Goal: Task Accomplishment & Management: Use online tool/utility

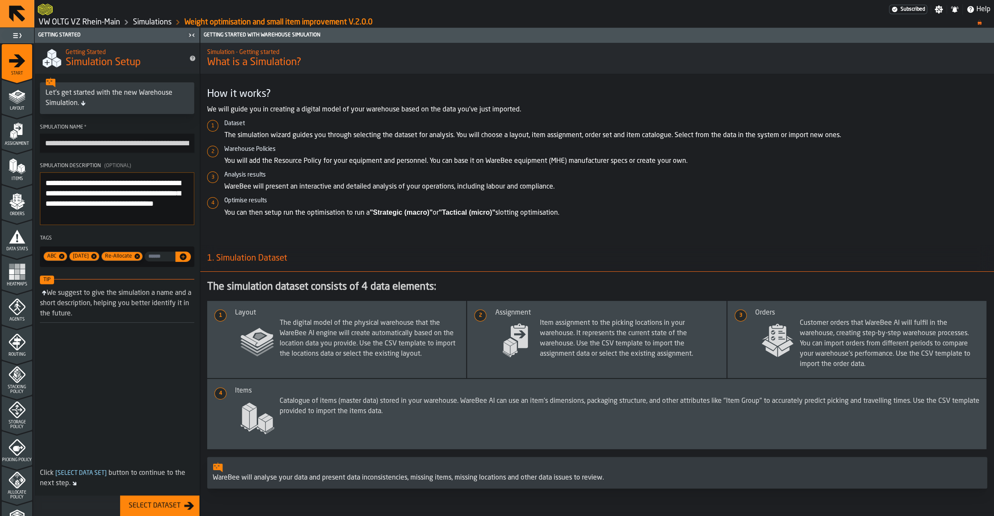
click at [93, 19] on link "VW OLTG VZ Rhein-Main" at bounding box center [80, 22] width 82 height 9
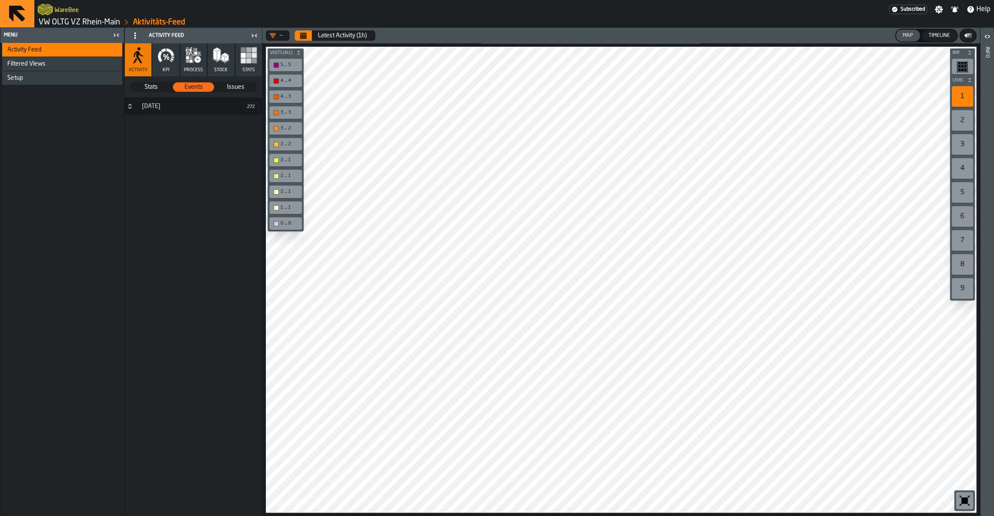
click at [71, 26] on link "VW OLTG VZ Rhein-Main" at bounding box center [80, 22] width 82 height 9
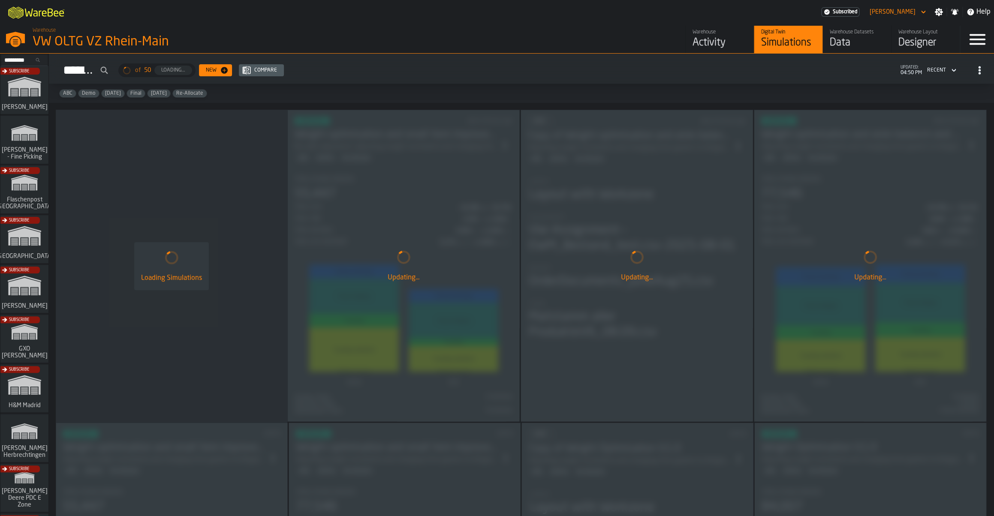
click at [23, 284] on div "Subscribe" at bounding box center [23, 292] width 48 height 50
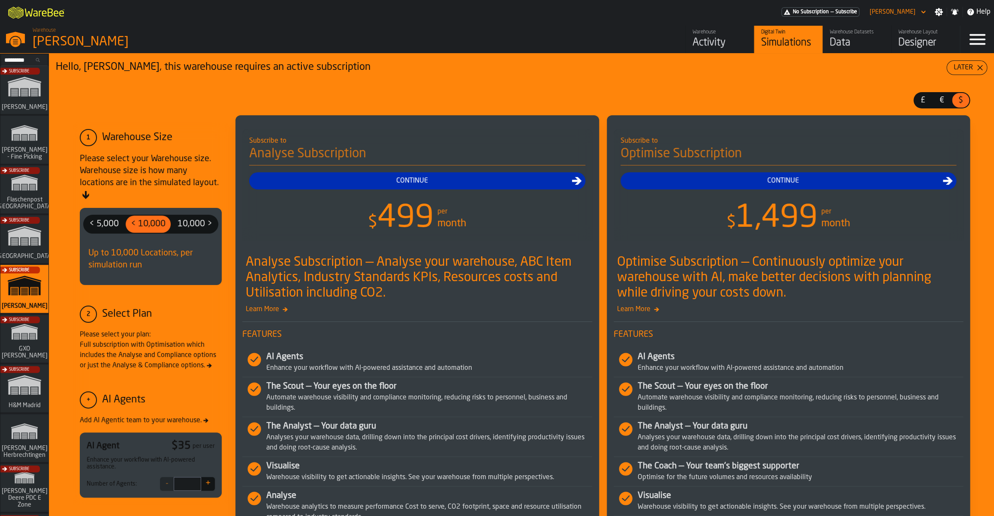
click at [853, 43] on div "Data" at bounding box center [857, 43] width 54 height 14
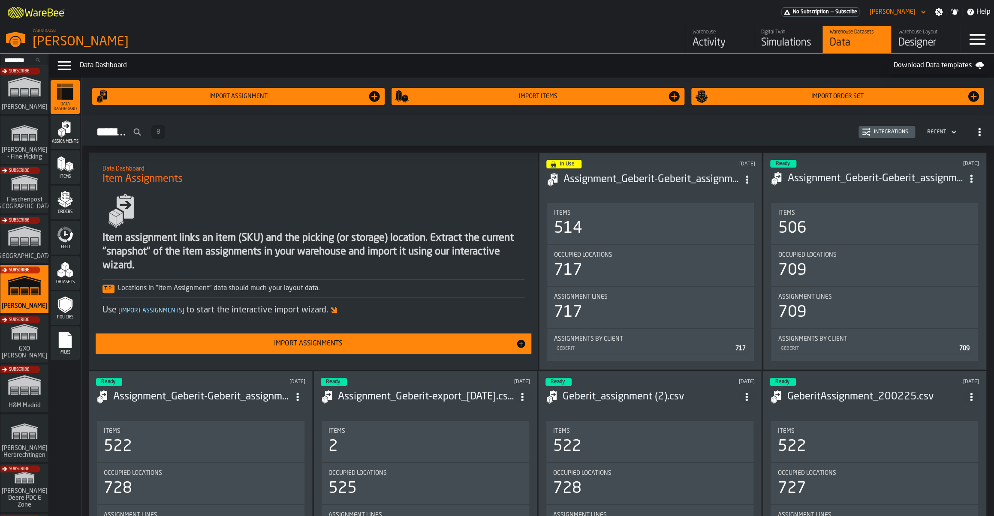
click at [61, 339] on icon "menu Files" at bounding box center [65, 340] width 13 height 16
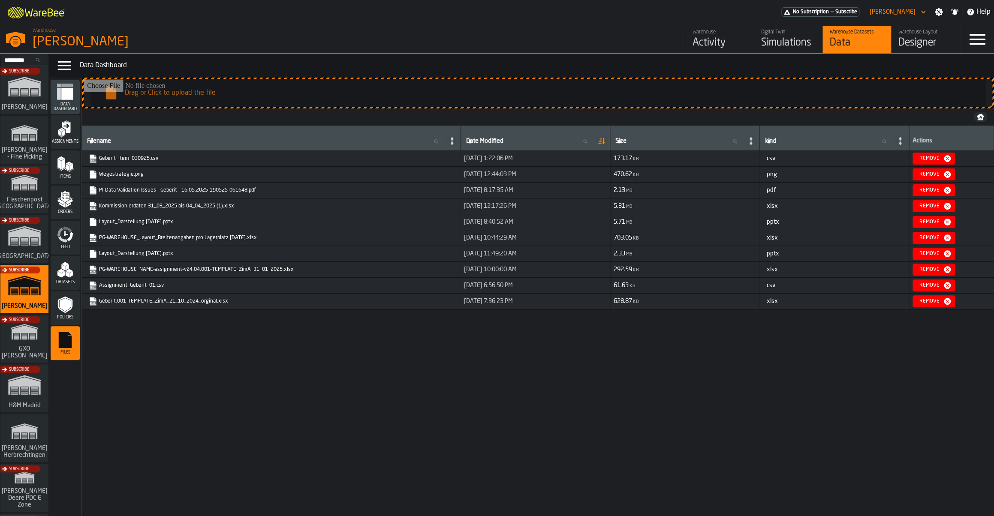
click at [222, 92] on input "Drag or Click to upload the file" at bounding box center [538, 92] width 909 height 27
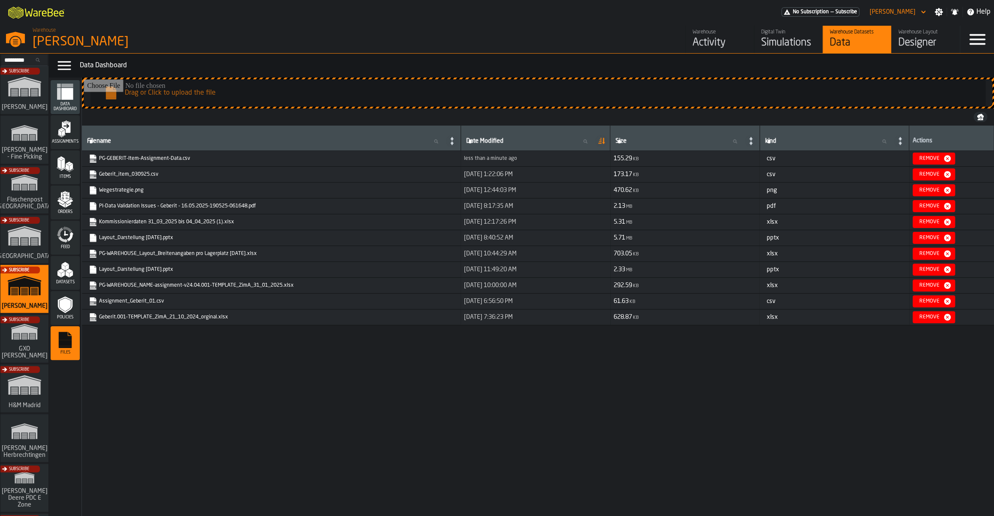
click at [78, 169] on div "Items" at bounding box center [65, 168] width 29 height 24
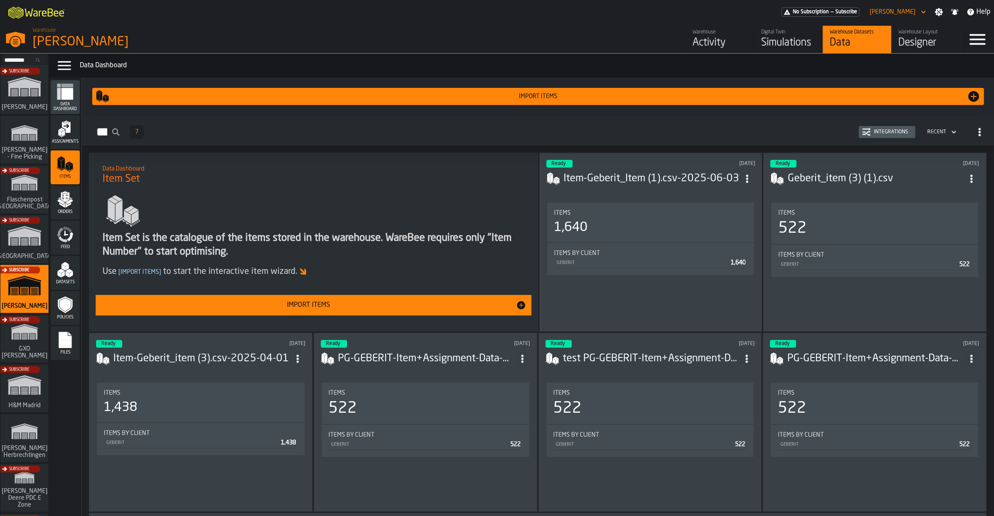
click at [813, 97] on div "Import Items" at bounding box center [537, 96] width 857 height 7
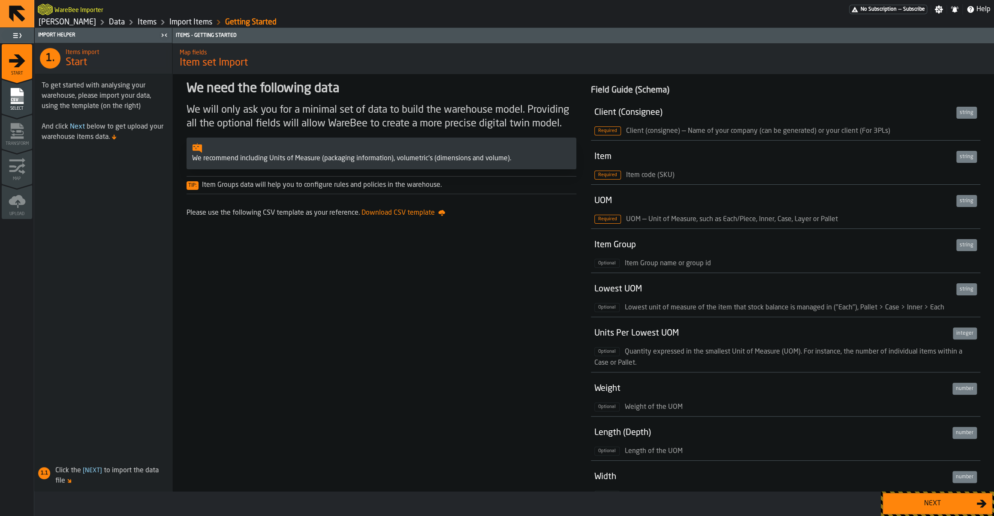
click at [920, 506] on div "Next" at bounding box center [932, 504] width 88 height 10
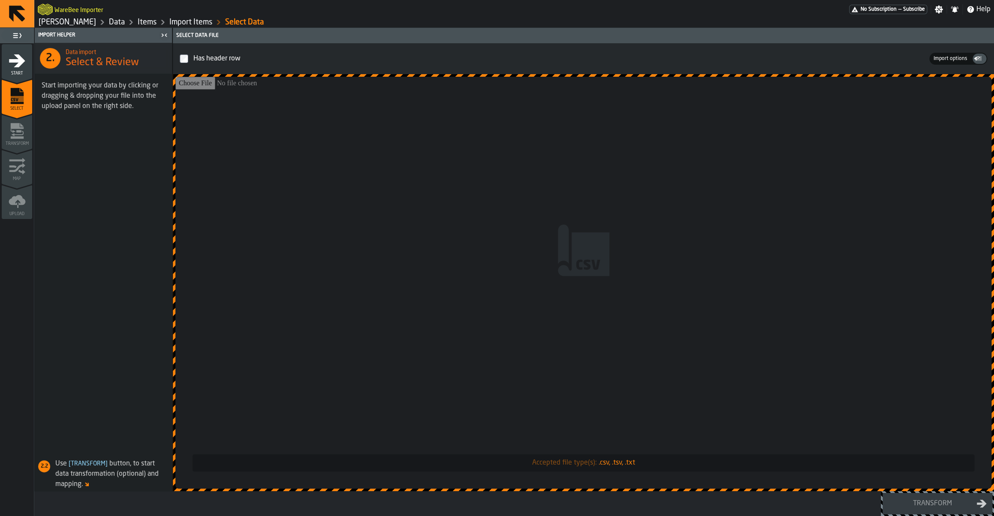
click at [543, 320] on input "Accepted file type(s): .csv, .tsv, .txt" at bounding box center [583, 283] width 816 height 412
type input "**********"
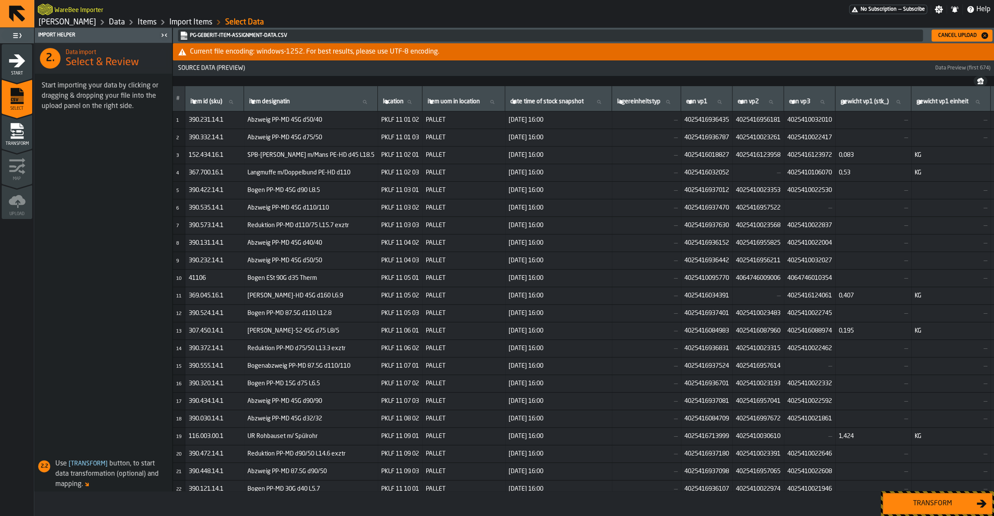
click at [927, 513] on button "Transform" at bounding box center [938, 503] width 110 height 21
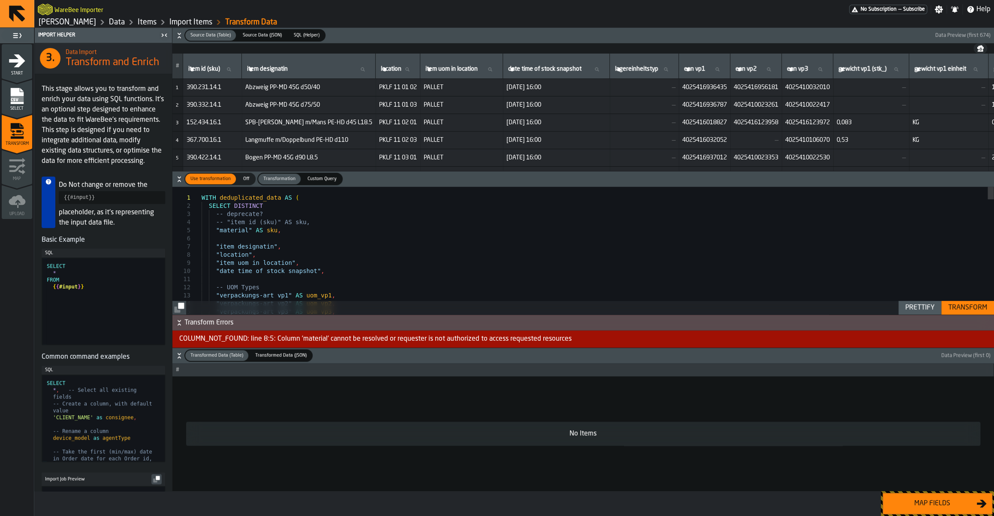
click at [959, 312] on div "Transform" at bounding box center [968, 308] width 46 height 10
click at [193, 20] on link "Import Items" at bounding box center [190, 22] width 43 height 9
click at [157, 24] on link "Items" at bounding box center [147, 22] width 19 height 9
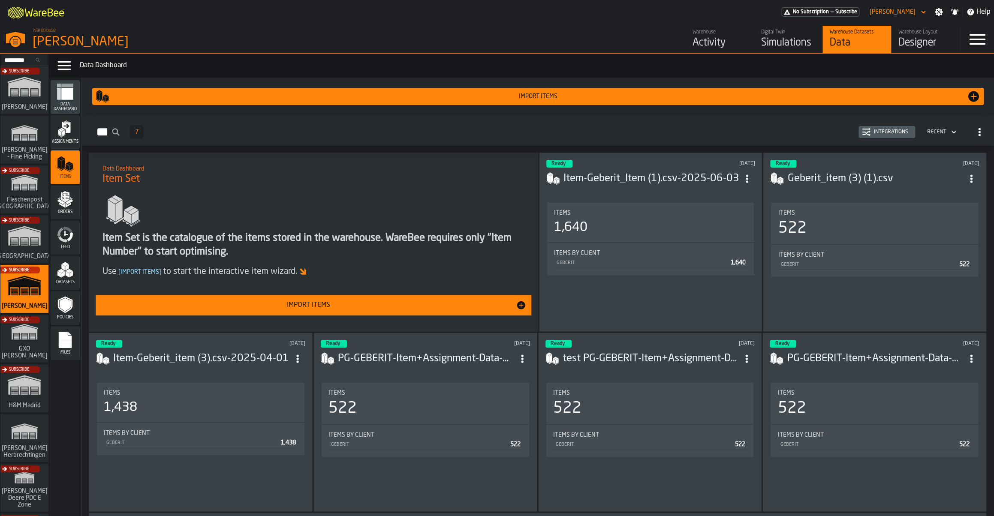
click at [905, 133] on div "Integrations" at bounding box center [891, 132] width 41 height 6
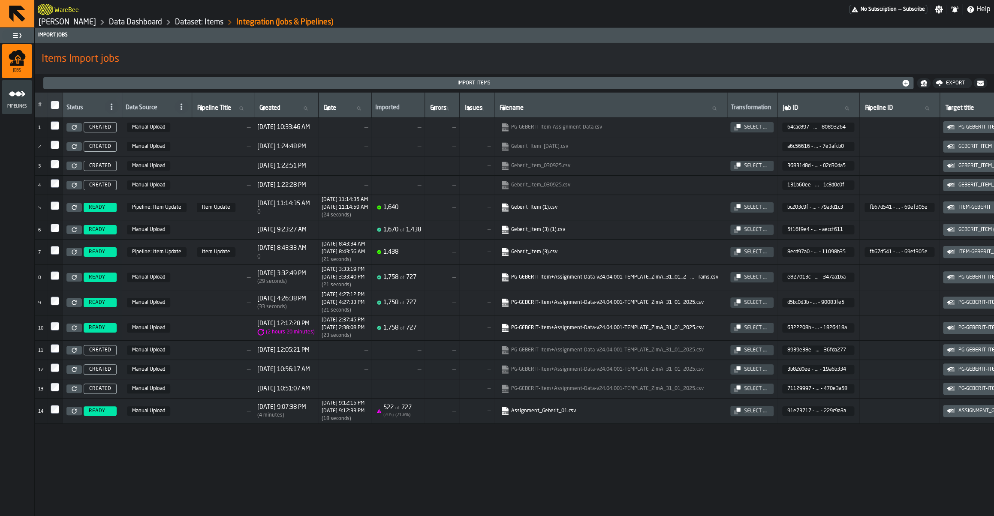
click at [565, 210] on link "Geberit_Item (1).csv" at bounding box center [609, 207] width 217 height 9
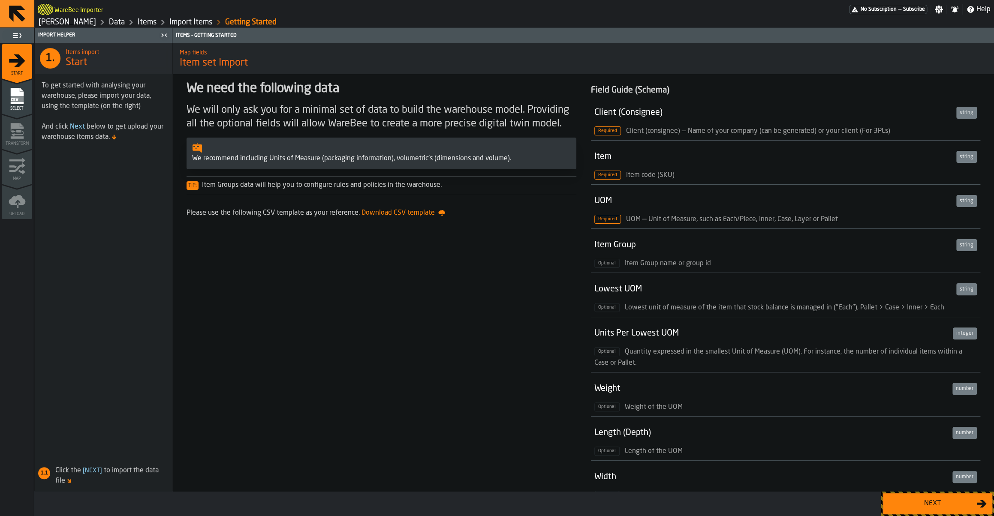
click at [913, 504] on div "Next" at bounding box center [932, 504] width 88 height 10
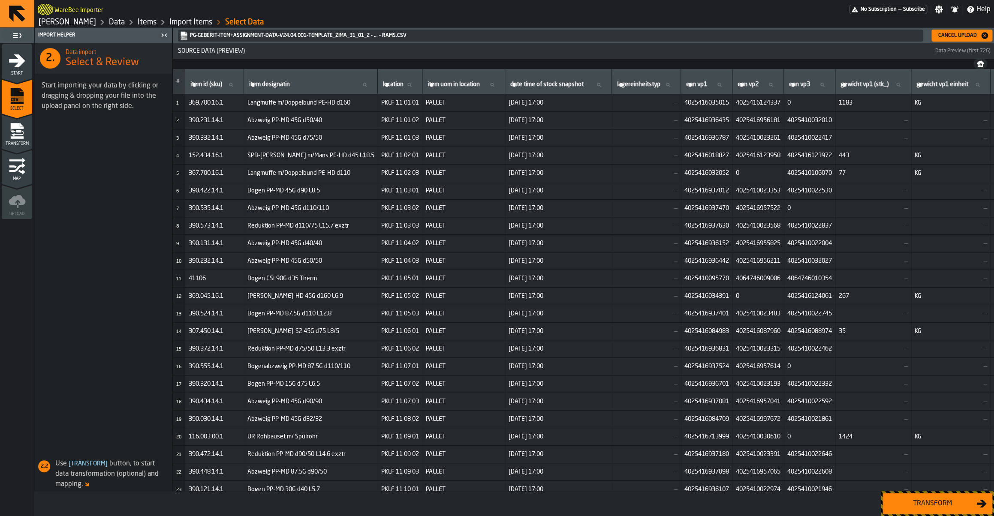
click at [152, 27] on link "Items" at bounding box center [147, 22] width 19 height 9
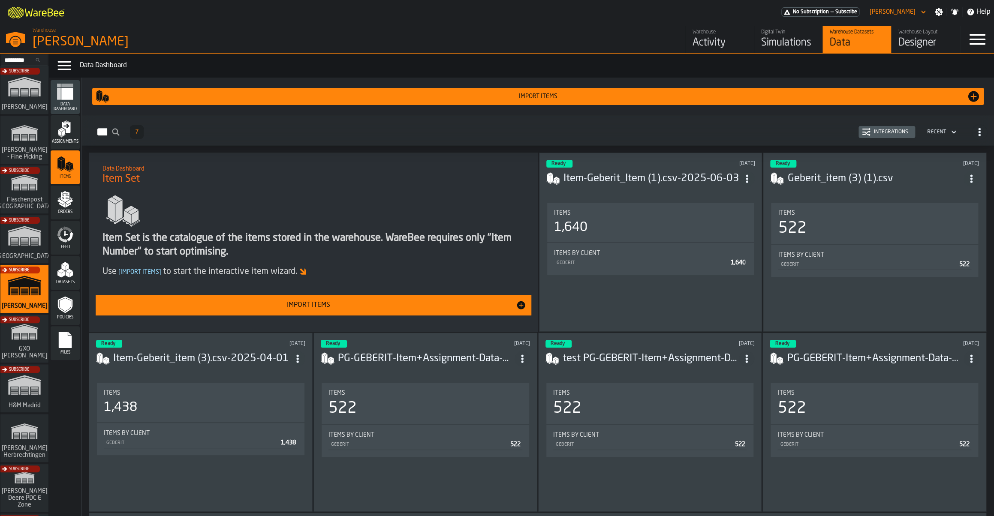
click at [885, 131] on div "Integrations" at bounding box center [891, 132] width 41 height 6
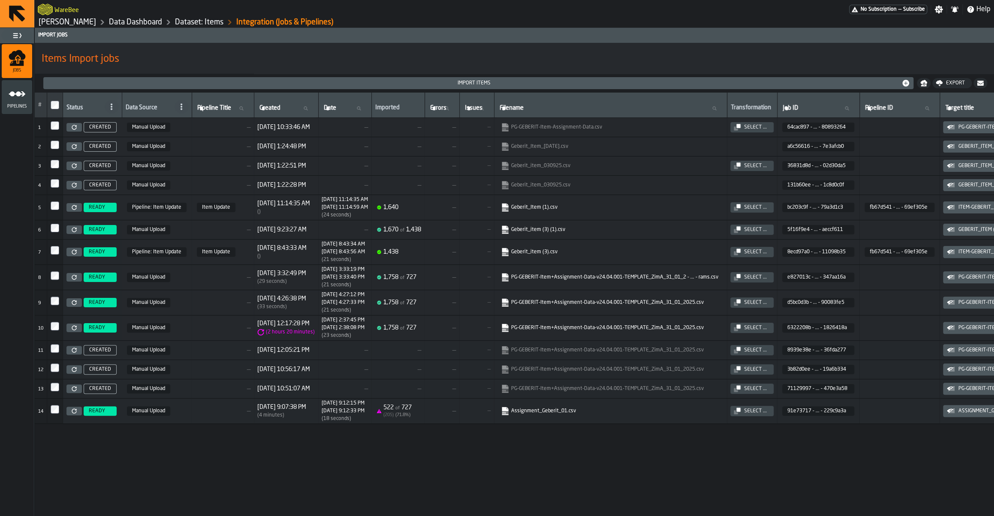
click at [610, 282] on link "PG-GEBERIT-Item+Assignment-Data-v24.04.001-TEMPLATE_ZimA_31_01_2 - ... - rams.c…" at bounding box center [609, 277] width 217 height 9
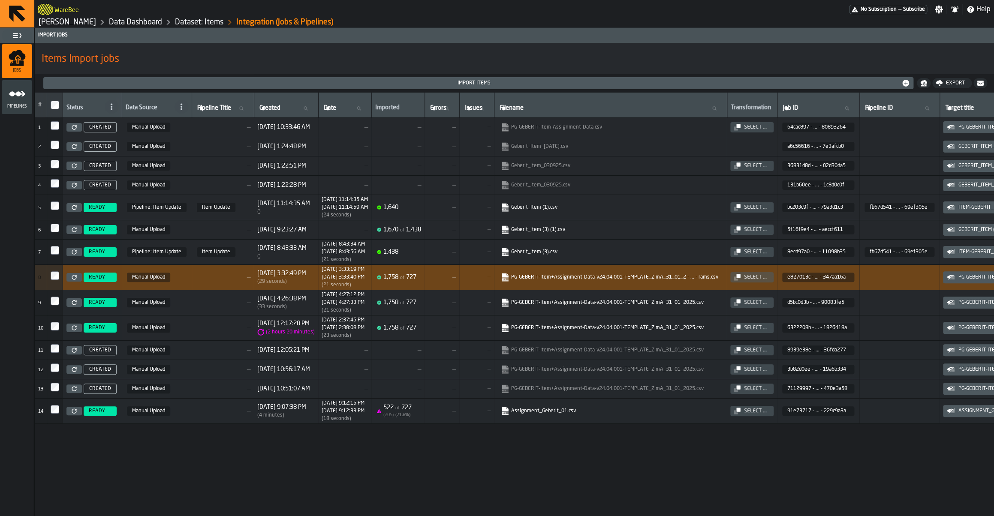
click at [84, 19] on link "[PERSON_NAME]" at bounding box center [67, 22] width 57 height 9
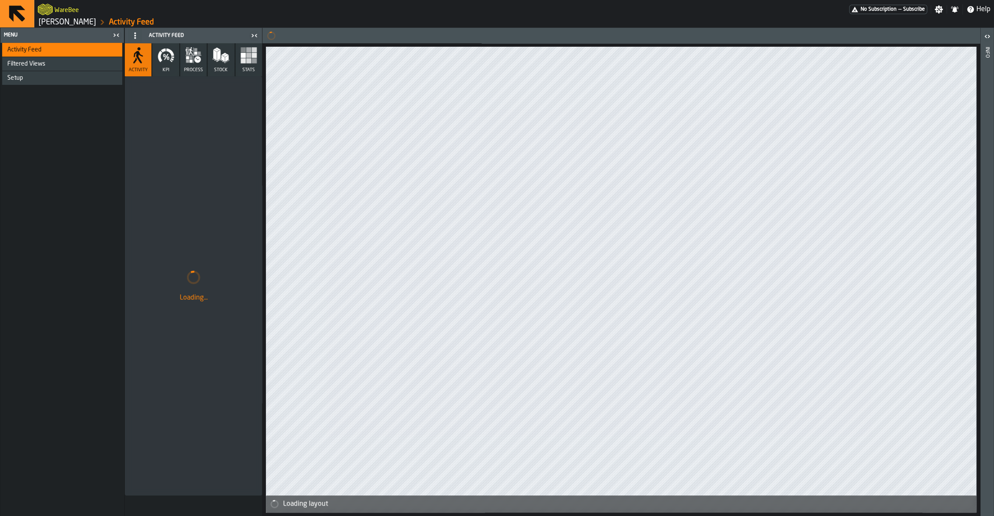
click at [84, 19] on link "[PERSON_NAME]" at bounding box center [67, 22] width 57 height 9
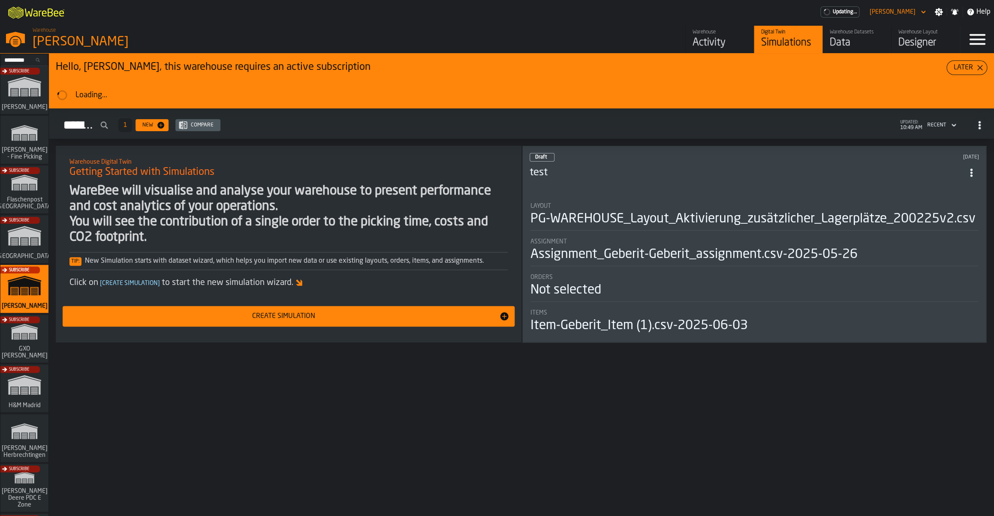
click at [855, 48] on div "Data" at bounding box center [857, 43] width 54 height 14
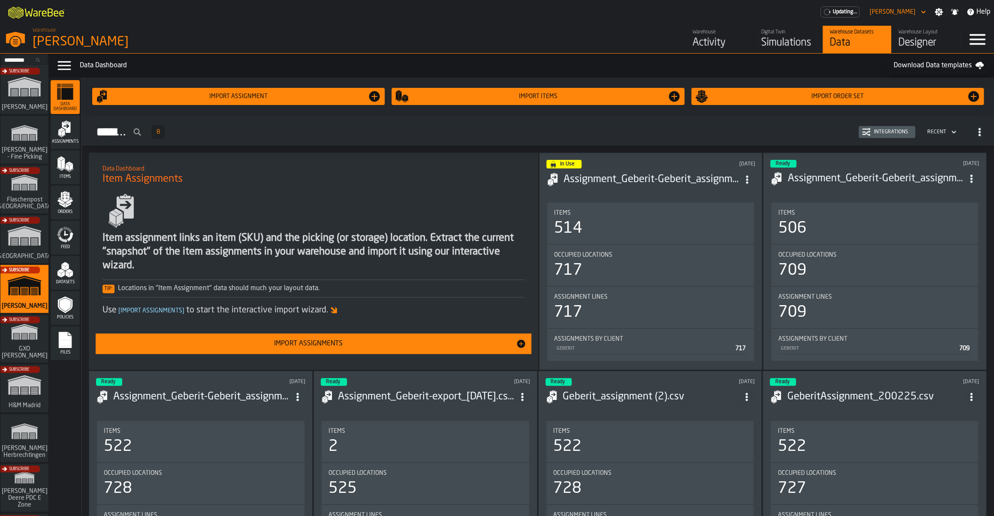
click at [56, 348] on div "Files" at bounding box center [65, 344] width 29 height 24
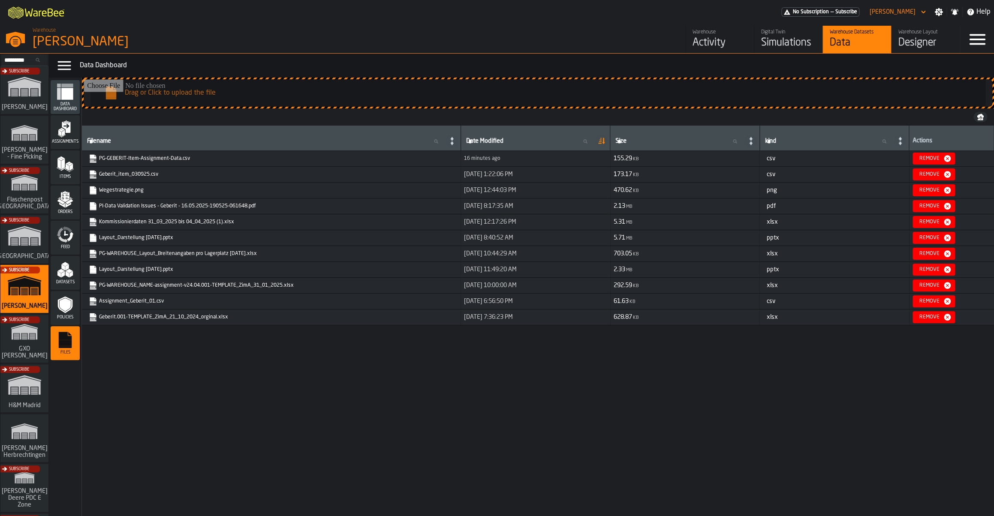
click at [119, 193] on link "Wegestrategie.png" at bounding box center [270, 190] width 363 height 9
